Goal: Information Seeking & Learning: Learn about a topic

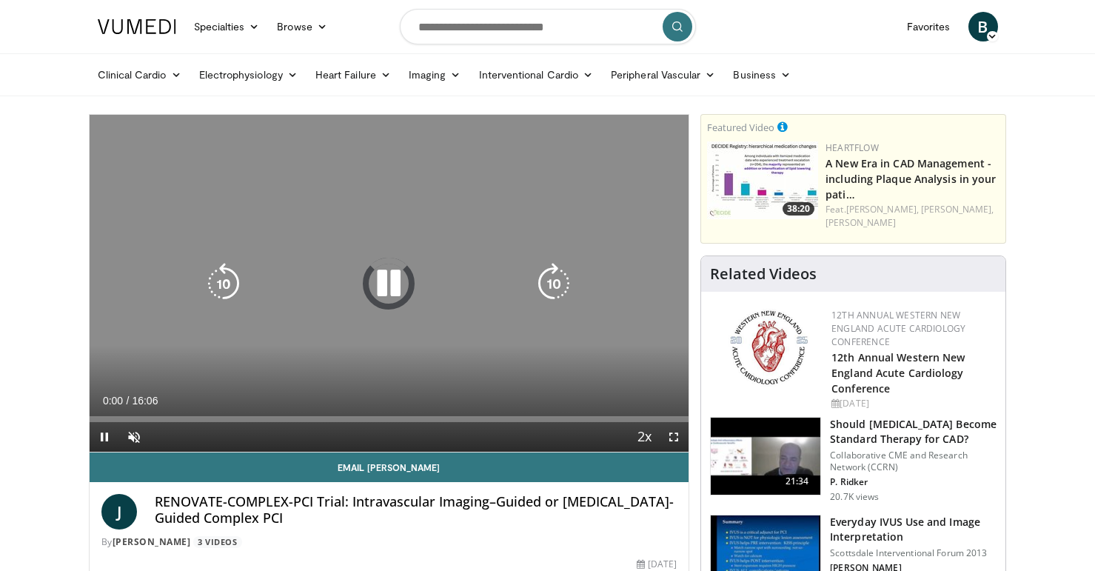
click at [380, 288] on icon "Video Player" at bounding box center [388, 283] width 41 height 41
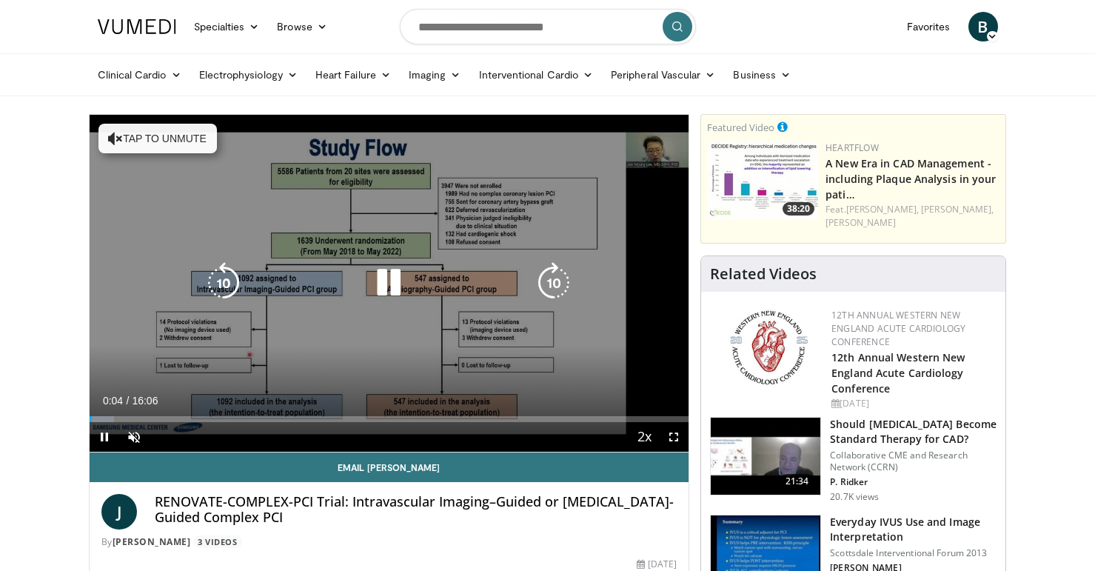
click at [388, 284] on icon "Video Player" at bounding box center [388, 282] width 41 height 41
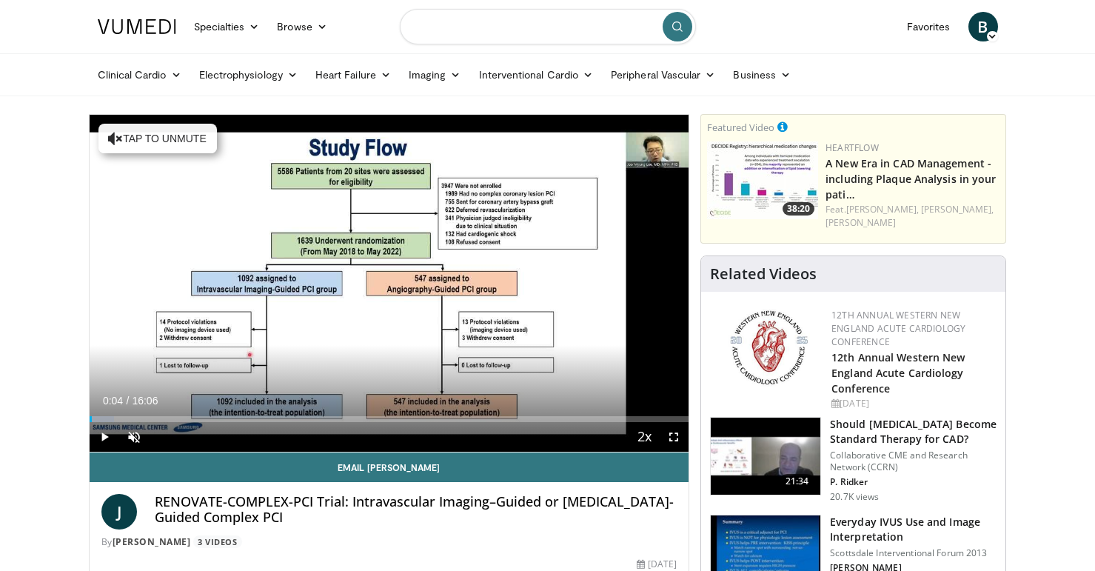
click at [538, 29] on input "Search topics, interventions" at bounding box center [548, 27] width 296 height 36
type input "********"
